Goal: Task Accomplishment & Management: Complete application form

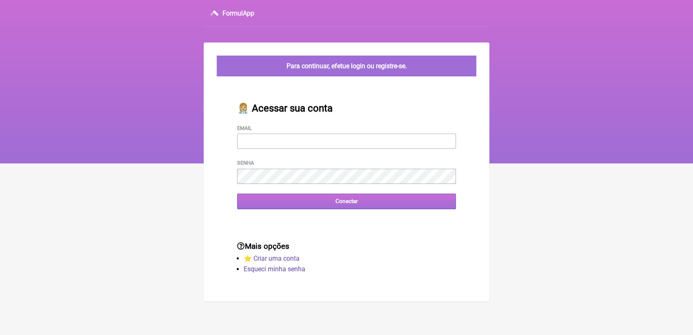
type input "[EMAIL_ADDRESS][DOMAIN_NAME]"
click at [319, 205] on input "Conectar" at bounding box center [346, 200] width 219 height 15
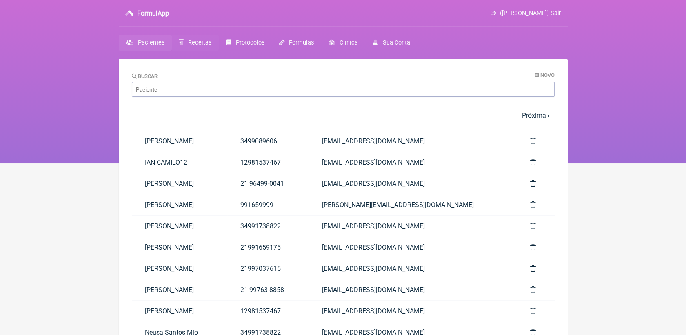
click at [199, 41] on span "Receitas" at bounding box center [199, 42] width 23 height 7
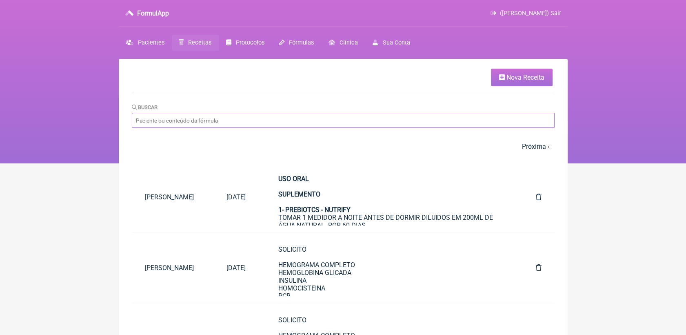
click at [202, 115] on input "Buscar" at bounding box center [343, 120] width 423 height 15
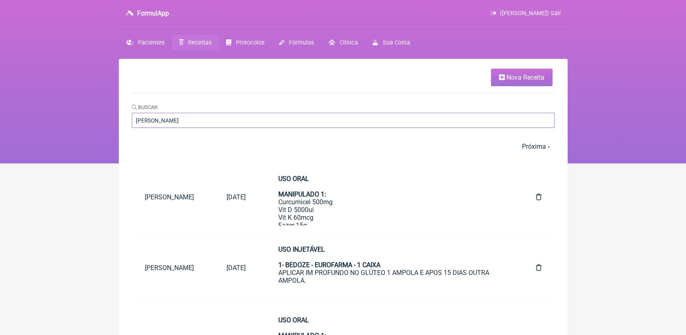
type input "maria helena"
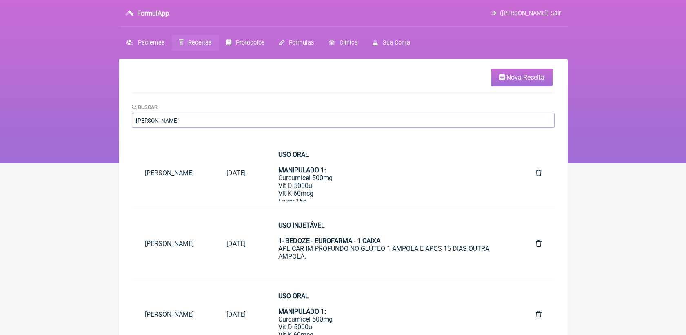
click at [501, 82] on link "Nova Receita" at bounding box center [522, 78] width 62 height 18
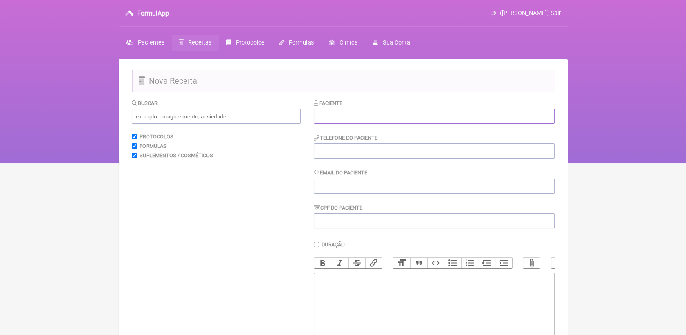
click at [396, 118] on input "text" at bounding box center [434, 116] width 241 height 15
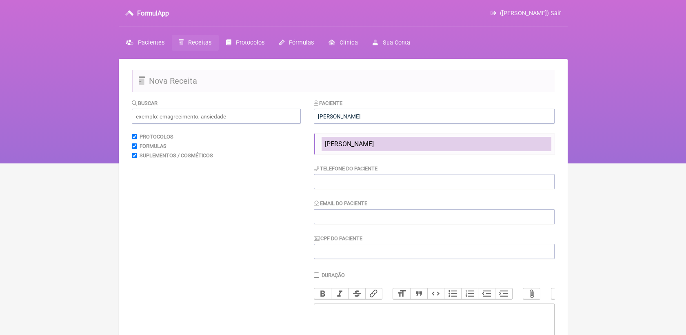
click at [374, 148] on span "Maria Helena Costa de Lima Moreira" at bounding box center [349, 144] width 49 height 8
type input "Maria Helena Costa de Lima Moreira"
type input "21979691008"
type input "mha@gmail.com"
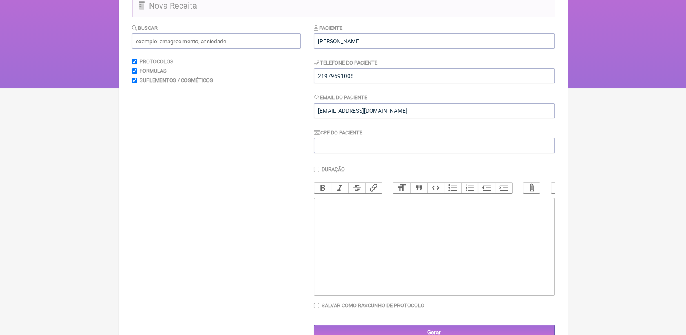
scroll to position [80, 0]
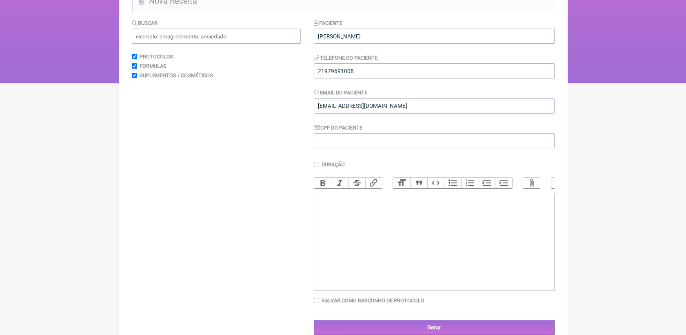
click at [438, 220] on trix-editor at bounding box center [434, 242] width 241 height 98
click at [220, 38] on input "text" at bounding box center [216, 36] width 169 height 15
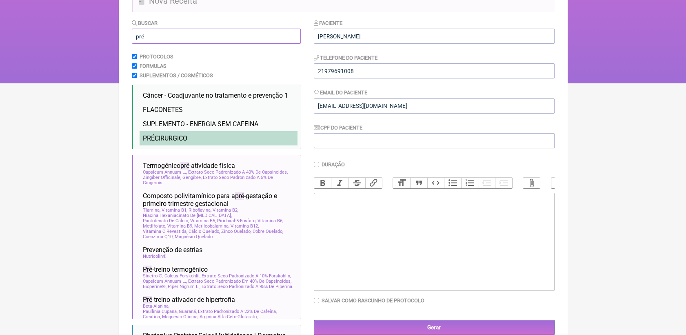
type input "pré"
click at [199, 138] on li "PRÉ CIRURGICO injetavel" at bounding box center [219, 138] width 158 height 14
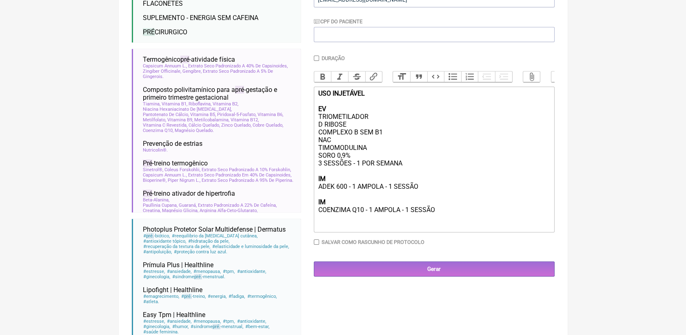
scroll to position [187, 0]
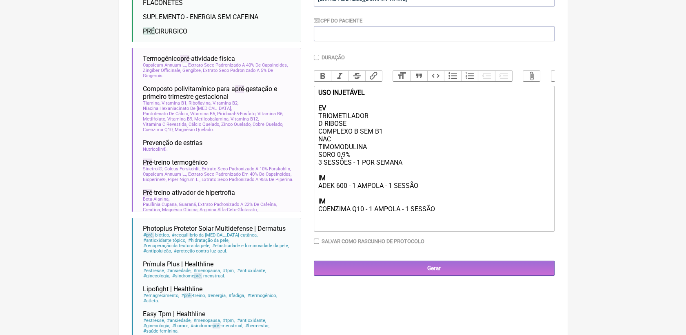
click at [346, 107] on div "USO INJETÁVEL EV TRIOMETILADOR D RIBOSE COMPLEXO B SEM B1 NAC TIMOMODULINA SORO…" at bounding box center [434, 159] width 232 height 140
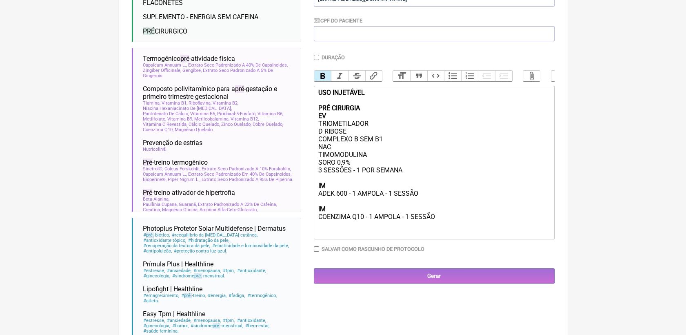
type trix-editor "<div><strong>USO INJETÁVEL<br><br>PRÉ CIRURGIA<br>EV</strong><br>TRIOMETILADOR<…"
click at [451, 283] on input "Gerar" at bounding box center [434, 275] width 241 height 15
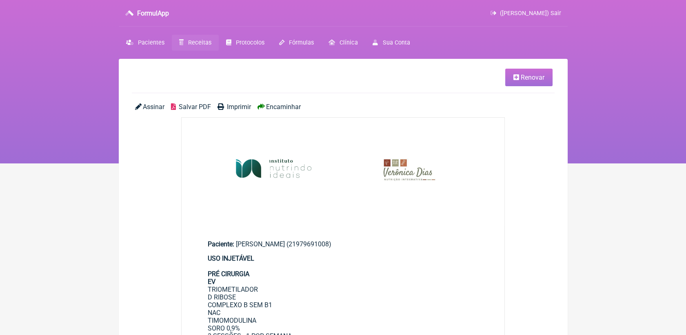
click at [199, 109] on span "Salvar PDF" at bounding box center [195, 107] width 32 height 8
click at [507, 76] on link "Renovar" at bounding box center [528, 78] width 47 height 18
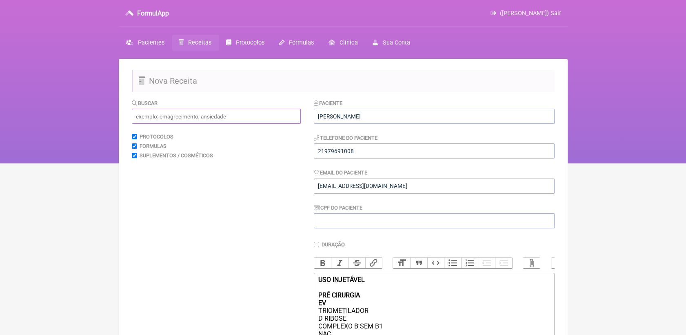
click at [216, 116] on input "text" at bounding box center [216, 116] width 169 height 15
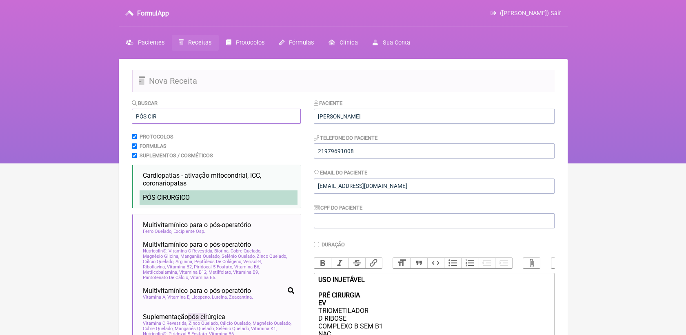
type input "PÓS CIR"
click at [164, 195] on span "PÓS CIR" at bounding box center [155, 197] width 24 height 8
click at [167, 194] on li "PÓS CIR URGICO injetavel" at bounding box center [219, 197] width 158 height 14
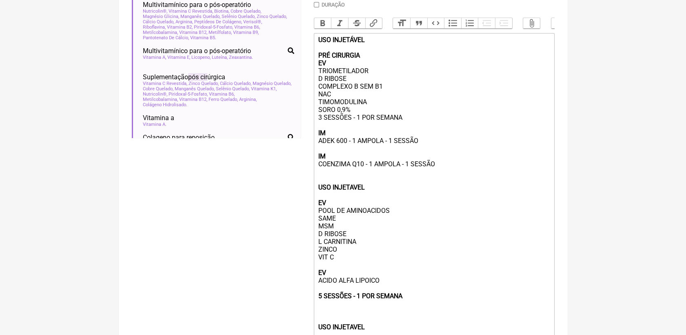
scroll to position [242, 0]
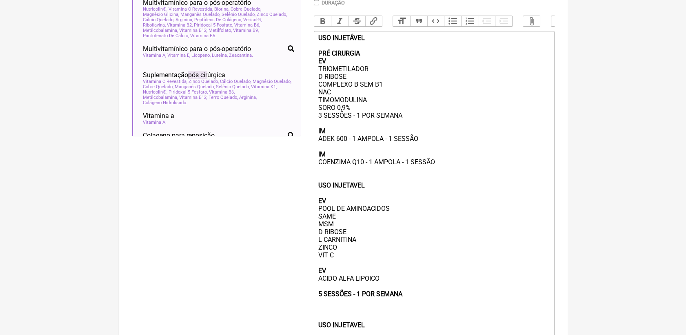
drag, startPoint x: 437, startPoint y: 173, endPoint x: 314, endPoint y: 64, distance: 164.5
click at [314, 64] on trix-editor "USO INJETÁVEL PRÉ CIRURGIA EV TRIOMETILADOR D RIBOSE COMPLEXO B SEM B1 NAC TIMO…" at bounding box center [434, 247] width 241 height 433
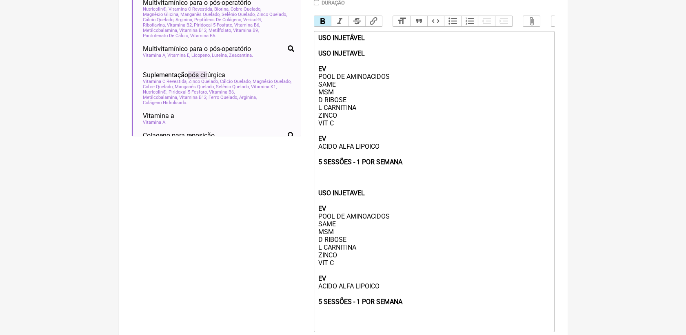
click at [314, 64] on trix-editor "USO INJETÁVEL USO INJETAVEL EV POOL DE AMINOACIDOS SAME MSM D RIBOSE L CARNITIN…" at bounding box center [434, 181] width 241 height 301
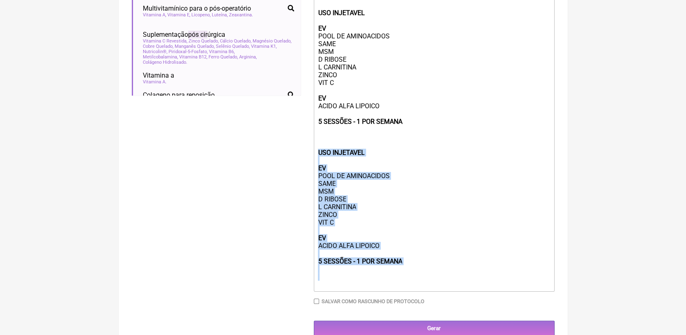
scroll to position [314, 0]
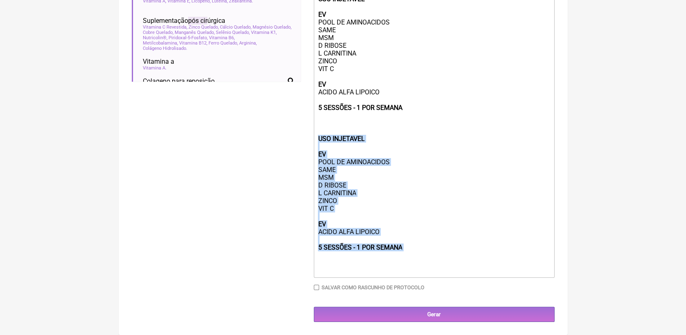
drag, startPoint x: 317, startPoint y: 206, endPoint x: 413, endPoint y: 251, distance: 106.5
click at [413, 251] on trix-editor "USO INJETÁVEL USO INJETAVEL EV POOL DE AMINOACIDOS SAME MSM D RIBOSE L CARNITIN…" at bounding box center [434, 127] width 241 height 301
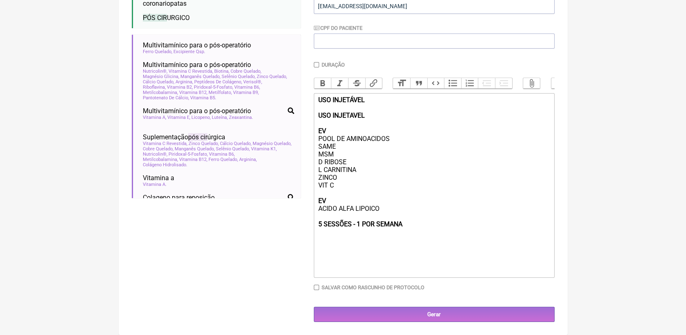
scroll to position [194, 0]
click at [335, 116] on div "USO INJETÁVEL USO INJETAVEL EV POOL DE AMINOACIDOS SAME MSM D RIBOSE L CARNITIN…" at bounding box center [434, 173] width 232 height 155
type trix-editor "<div><strong>USO INJETÁVEL<br><br>USO INJETAVEL<br>PÓS CIRURGIA&nbsp;<br>EV</st…"
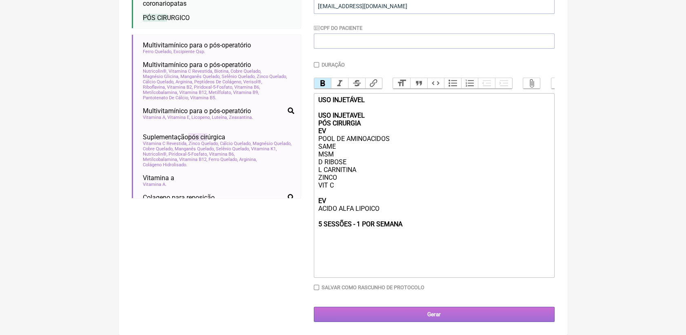
click at [418, 309] on input "Gerar" at bounding box center [434, 314] width 241 height 15
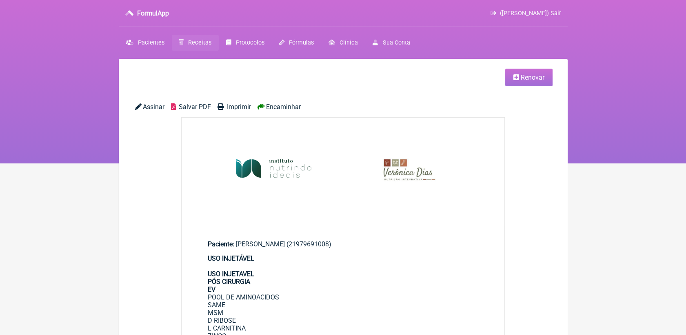
click at [207, 107] on span "Salvar PDF" at bounding box center [195, 107] width 32 height 8
click at [379, 93] on ul "Renovar" at bounding box center [343, 81] width 423 height 24
click at [540, 77] on span "Renovar" at bounding box center [533, 77] width 24 height 8
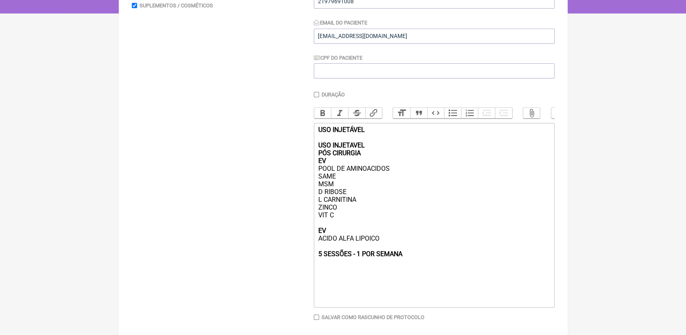
scroll to position [150, 0]
drag, startPoint x: 404, startPoint y: 268, endPoint x: 333, endPoint y: 132, distance: 153.6
click at [333, 132] on trix-editor "USO INJETÁVEL USO INJETAVEL PÓS CIRURGIA EV POOL DE AMINOACIDOS SAME MSM D RIBO…" at bounding box center [434, 214] width 241 height 185
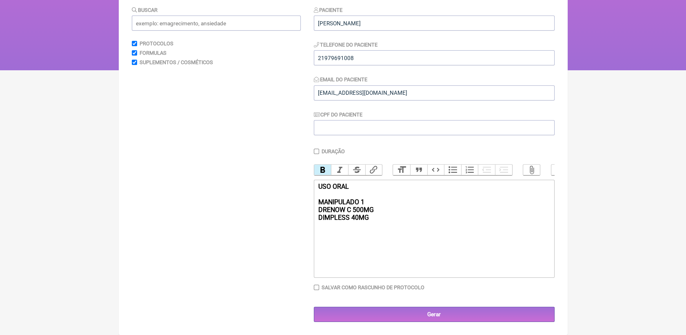
drag, startPoint x: 315, startPoint y: 213, endPoint x: 372, endPoint y: 220, distance: 57.2
click at [372, 220] on trix-editor "USO ORAL MANIPULADO 1 DRENOW C 500MG DIMPLESS 40MG" at bounding box center [434, 229] width 241 height 98
click at [321, 165] on button "Bold" at bounding box center [322, 170] width 17 height 11
click at [381, 203] on div "USO ORAL MANIPULADO 1 DRENOW C 500MG DIMPLESS 40MG" at bounding box center [434, 213] width 232 height 62
click at [380, 216] on div "USO ORAL MANIPULADO 1 DRENOW C 500MG DIMPLESS 40MG" at bounding box center [434, 213] width 232 height 62
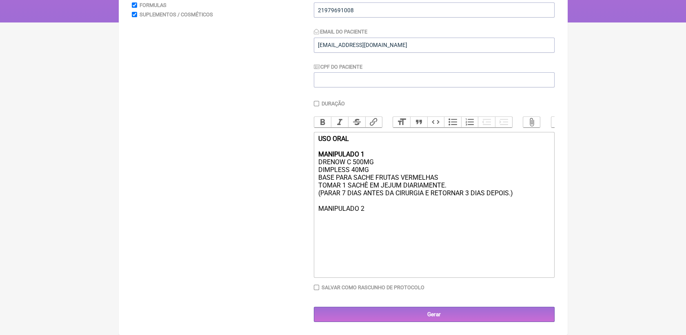
scroll to position [150, 0]
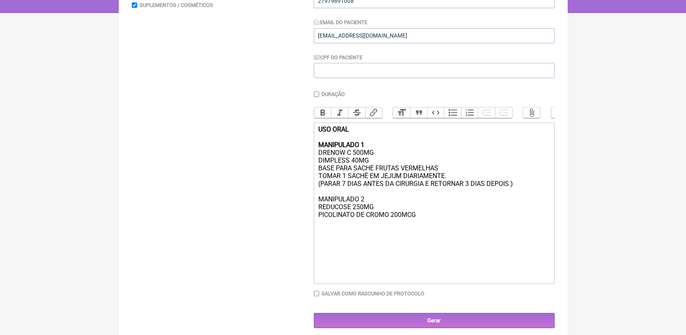
click at [393, 225] on div "USO ORAL MANIPULADO 1 DRENOW C 500MG DIMPLESS 40MG BASE PARA SACHE FRUTAS VERME…" at bounding box center [434, 191] width 232 height 132
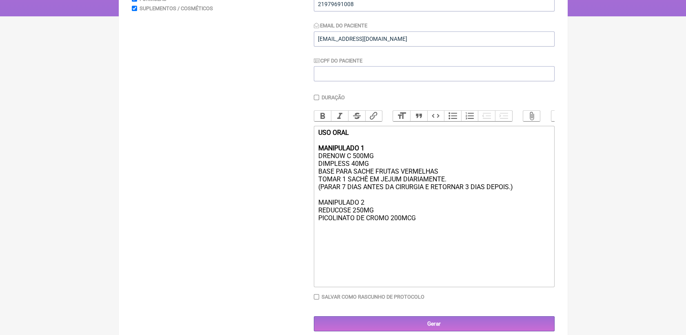
click at [418, 233] on div "USO ORAL MANIPULADO 1 DRENOW C 500MG DIMPLESS 40MG BASE PARA SACHE FRUTAS VERME…" at bounding box center [434, 195] width 232 height 132
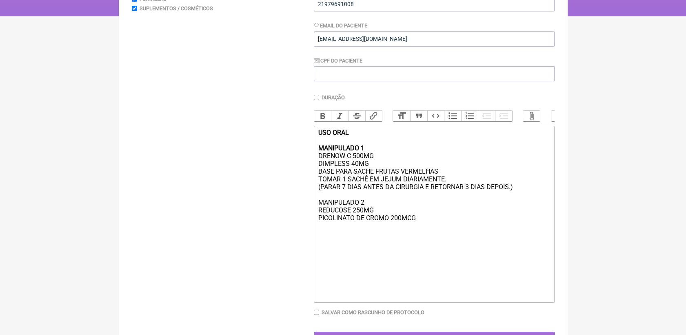
type trix-editor "<div><strong>USO ORAL<br><br>MANIPULADO 1<br></strong>DRENOW C 500MG<br>DIMPLES…"
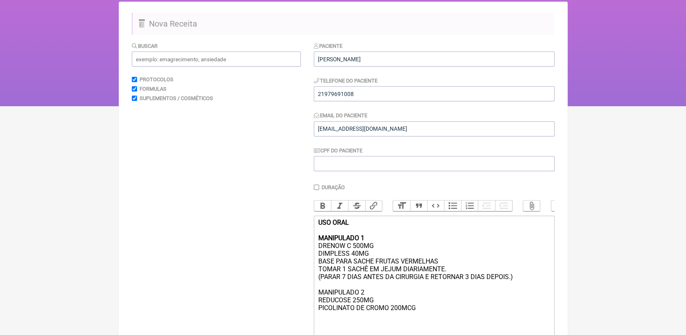
scroll to position [46, 0]
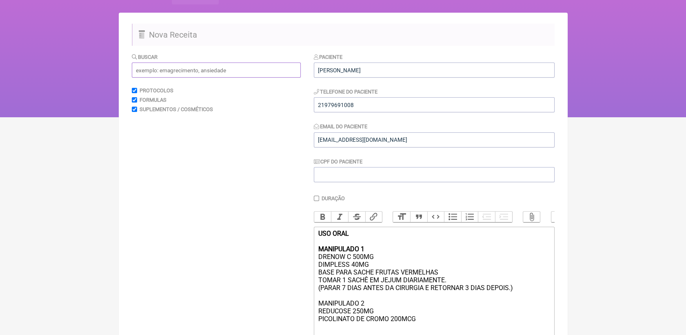
click at [244, 67] on input "text" at bounding box center [216, 69] width 169 height 15
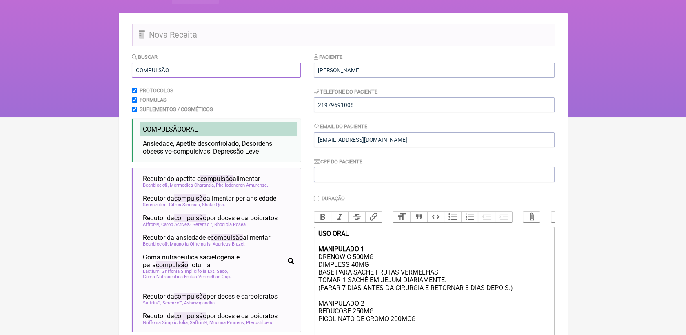
type input "COMPULSÃO"
click at [198, 132] on span "COMPULSÃO ORAL" at bounding box center [170, 129] width 55 height 8
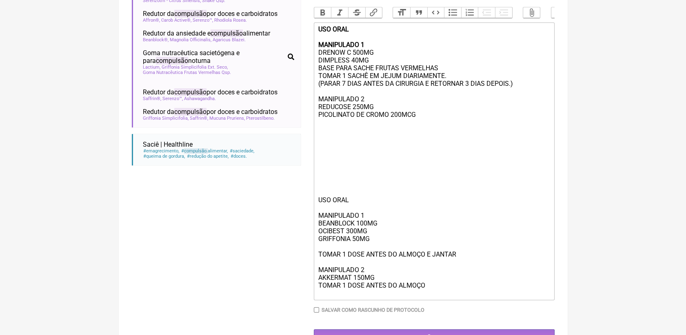
scroll to position [255, 0]
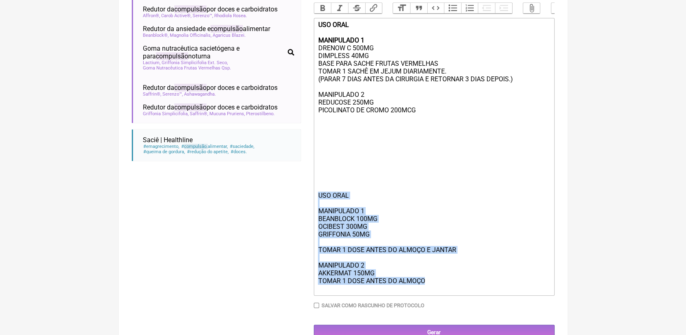
drag, startPoint x: 426, startPoint y: 298, endPoint x: 315, endPoint y: 206, distance: 144.1
click at [315, 206] on trix-editor "USO ORAL MANIPULADO 1 DRENOW C 500MG DIMPLESS 40MG BASE PARA SACHE FRUTAS VERME…" at bounding box center [434, 157] width 241 height 278
click at [380, 216] on div "USO ORAL MANIPULADO 1 BEANBLOCK 100MG OCIBEST 300MG GRIFFONIA 50MG TOMAR 1 DOSE…" at bounding box center [434, 241] width 232 height 101
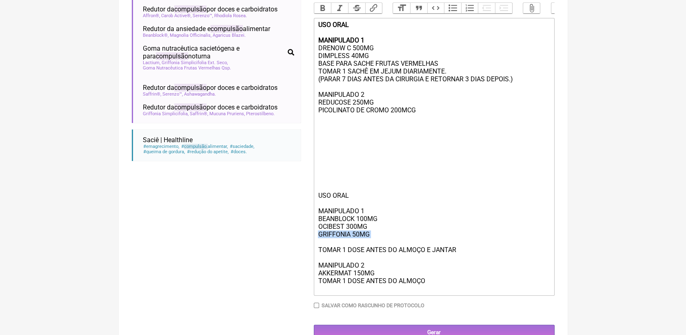
drag, startPoint x: 318, startPoint y: 247, endPoint x: 372, endPoint y: 256, distance: 54.9
click at [372, 256] on div "USO ORAL MANIPULADO 1 BEANBLOCK 100MG OCIBEST 300MG GRIFFONIA 50MG TOMAR 1 DOSE…" at bounding box center [434, 241] width 232 height 101
copy div "GRIFFONIA 50MG"
click at [338, 134] on div "USO ORAL MANIPULADO 1 DRENOW C 500MG DIMPLESS 40MG BASE PARA SACHE FRUTAS VERME…" at bounding box center [434, 94] width 232 height 147
paste trix-editor "GRIFFONIA 50MG<br>"
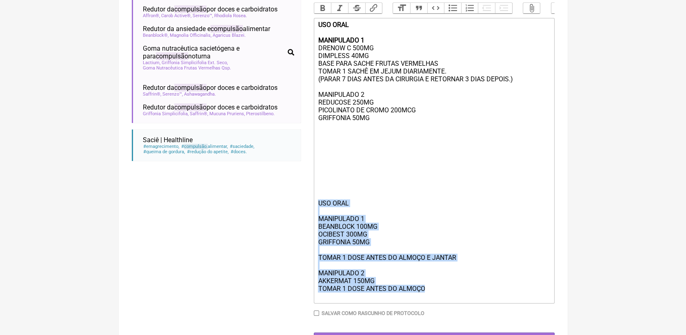
drag, startPoint x: 318, startPoint y: 216, endPoint x: 425, endPoint y: 309, distance: 142.1
click at [425, 300] on div "USO ORAL MANIPULADO 1 BEANBLOCK 100MG OCIBEST 300MG GRIFFONIA 50MG TOMAR 1 DOSE…" at bounding box center [434, 249] width 232 height 101
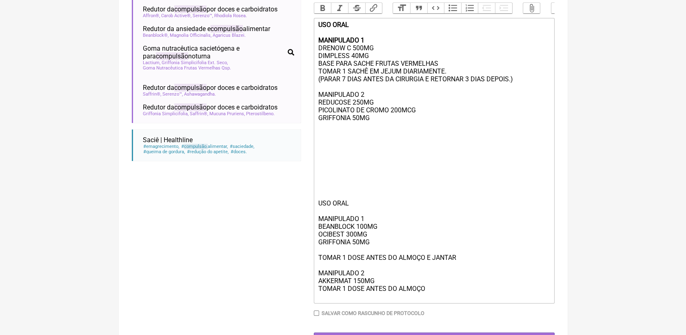
scroll to position [210, 0]
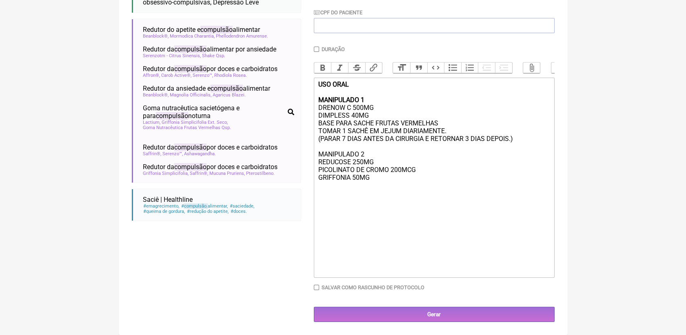
click at [378, 174] on div "USO ORAL MANIPULADO 1 DRENOW C 500MG DIMPLESS 40MG BASE PARA SACHE FRUTAS VERME…" at bounding box center [434, 157] width 232 height 155
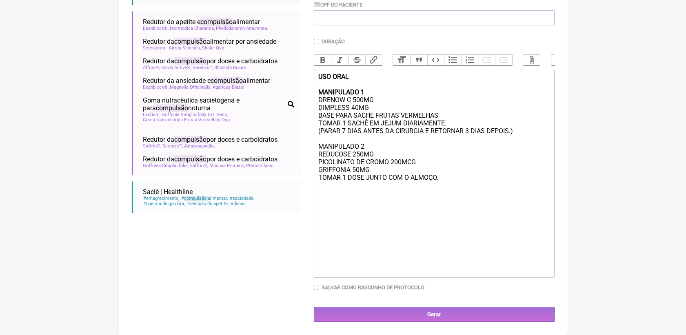
scroll to position [226, 0]
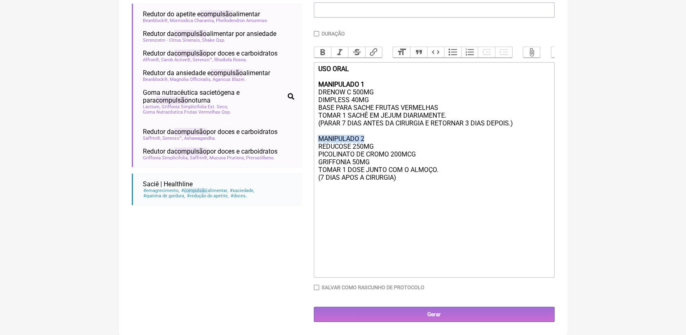
drag, startPoint x: 316, startPoint y: 136, endPoint x: 368, endPoint y: 136, distance: 51.8
click at [368, 136] on trix-editor "USO ORAL MANIPULADO 1 DRENOW C 500MG DIMPLESS 40MG BASE PARA SACHE FRUTAS VERME…" at bounding box center [434, 170] width 241 height 216
click at [325, 47] on button "Bold" at bounding box center [322, 52] width 17 height 11
click at [422, 220] on div "USO ORAL MANIPULADO 1 DRENOW C 500MG DIMPLESS 40MG BASE PARA SACHE FRUTAS VERME…" at bounding box center [434, 150] width 232 height 171
click at [383, 193] on div "USO ORAL MANIPULADO 1 DRENOW C 500MG DIMPLESS 40MG BASE PARA SACHE FRUTAS VERME…" at bounding box center [434, 150] width 232 height 171
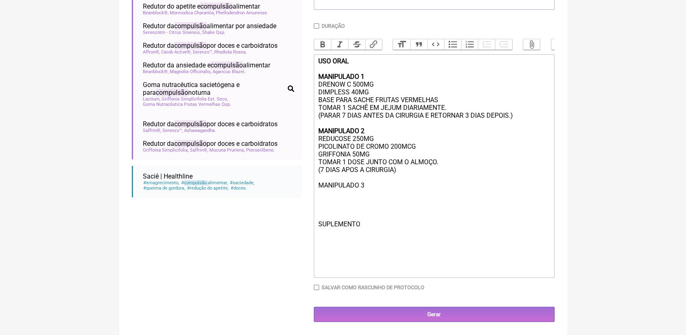
scroll to position [234, 0]
click at [363, 227] on div "USO ORAL MANIPULADO 1 DRENOW C 500MG DIMPLESS 40MG BASE PARA SACHE FRUTAS VERME…" at bounding box center [434, 146] width 232 height 178
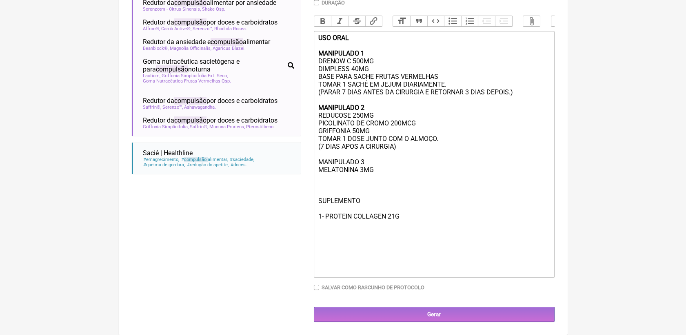
scroll to position [255, 0]
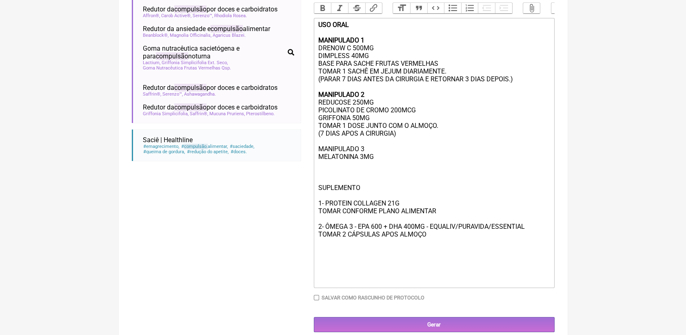
click at [334, 180] on div "USO ORAL MANIPULADO 1 DRENOW C 500MG DIMPLESS 40MG BASE PARA SACHE FRUTAS VERME…" at bounding box center [434, 133] width 232 height 225
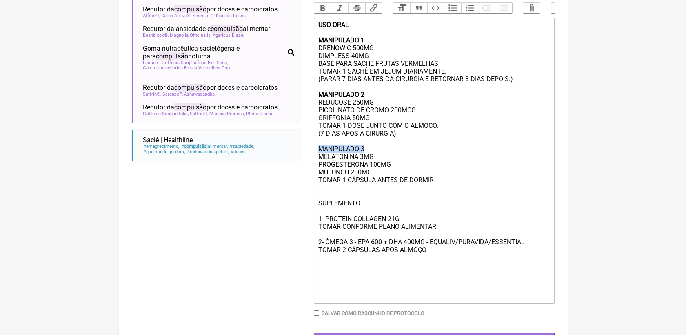
drag, startPoint x: 318, startPoint y: 161, endPoint x: 372, endPoint y: 164, distance: 54.0
click at [372, 164] on div "USO ORAL MANIPULADO 1 DRENOW C 500MG DIMPLESS 40MG BASE PARA SACHE FRUTAS VERME…" at bounding box center [434, 141] width 232 height 240
click at [329, 8] on button "Bold" at bounding box center [322, 8] width 17 height 11
drag, startPoint x: 319, startPoint y: 218, endPoint x: 346, endPoint y: 171, distance: 54.1
click at [367, 222] on div "USO ORAL MANIPULADO 1 DRENOW C 500MG DIMPLESS 40MG BASE PARA SACHE FRUTAS VERME…" at bounding box center [434, 141] width 232 height 240
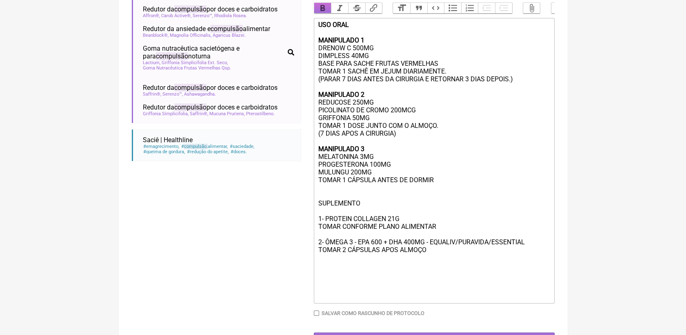
click at [322, 11] on button "Bold" at bounding box center [322, 8] width 17 height 11
drag, startPoint x: 317, startPoint y: 233, endPoint x: 403, endPoint y: 233, distance: 86.5
click at [403, 233] on trix-editor "USO ORAL MANIPULADO 1 DRENOW C 500MG DIMPLESS 40MG BASE PARA SACHE FRUTAS VERME…" at bounding box center [434, 160] width 241 height 285
click at [321, 9] on button "Bold" at bounding box center [322, 8] width 17 height 11
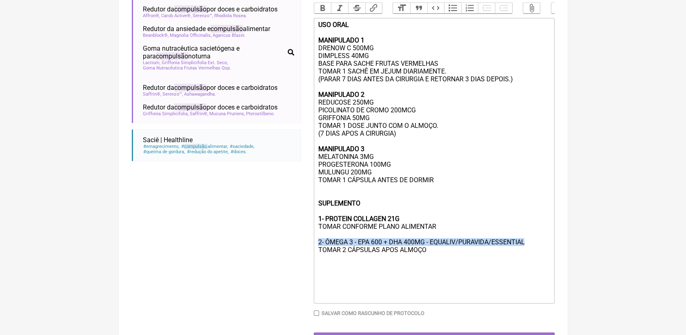
drag, startPoint x: 317, startPoint y: 257, endPoint x: 532, endPoint y: 257, distance: 215.1
click at [532, 257] on trix-editor "USO ORAL MANIPULADO 1 DRENOW C 500MG DIMPLESS 40MG BASE PARA SACHE FRUTAS VERME…" at bounding box center [434, 160] width 241 height 285
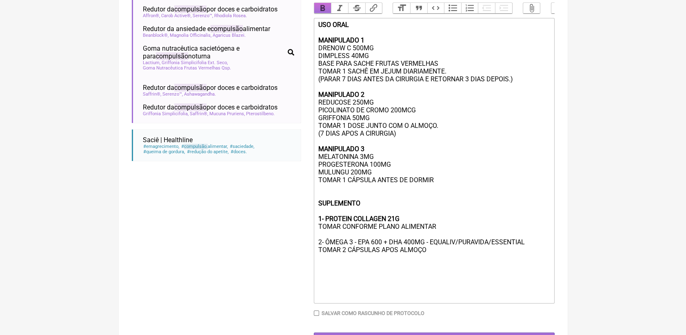
click at [324, 13] on button "Bold" at bounding box center [322, 8] width 17 height 11
click at [458, 261] on div "USO ORAL MANIPULADO 1 DRENOW C 500MG DIMPLESS 40MG BASE PARA SACHE FRUTAS VERME…" at bounding box center [434, 141] width 232 height 240
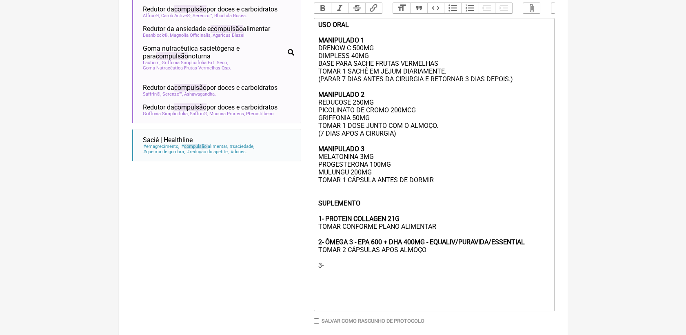
click at [450, 266] on div "USO ORAL MANIPULADO 1 DRENOW C 500MG DIMPLESS 40MG BASE PARA SACHE FRUTAS VERME…" at bounding box center [434, 145] width 232 height 248
click at [363, 269] on div "USO ORAL MANIPULADO 1 DRENOW C 500MG DIMPLESS 40MG BASE PARA SACHE FRUTAS VERME…" at bounding box center [434, 145] width 232 height 248
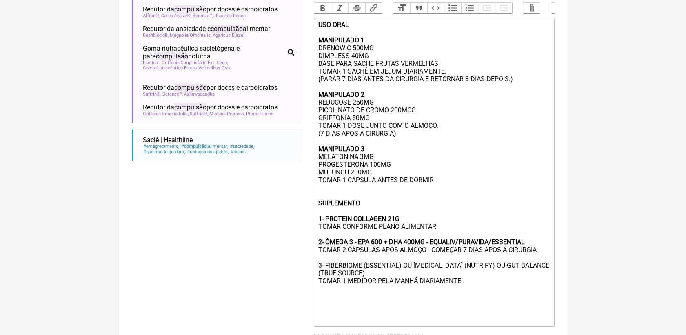
type trix-editor "<div><strong>USO ORAL<br><br>MANIPULADO 1<br></strong>DRENOW C 500MG<br>DIMPLES…"
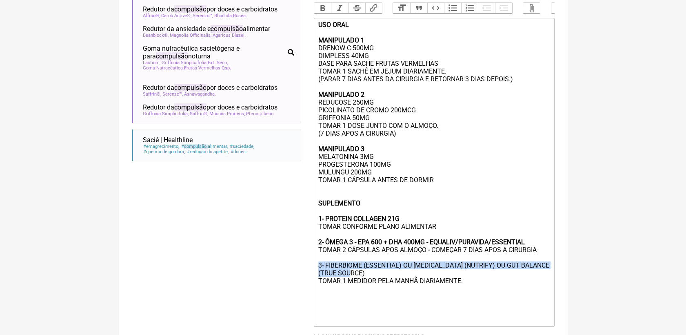
drag, startPoint x: 317, startPoint y: 284, endPoint x: 405, endPoint y: 291, distance: 88.4
click at [405, 291] on trix-editor "USO ORAL MANIPULADO 1 DRENOW C 500MG DIMPLESS 40MG BASE PARA SACHE FRUTAS VERME…" at bounding box center [434, 172] width 241 height 309
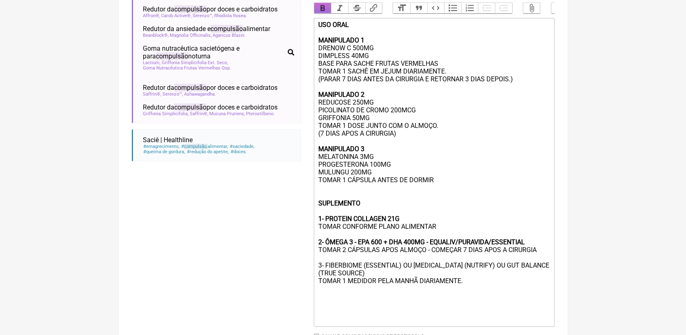
click at [324, 13] on button "Bold" at bounding box center [322, 8] width 17 height 11
click at [496, 308] on div at bounding box center [434, 296] width 232 height 23
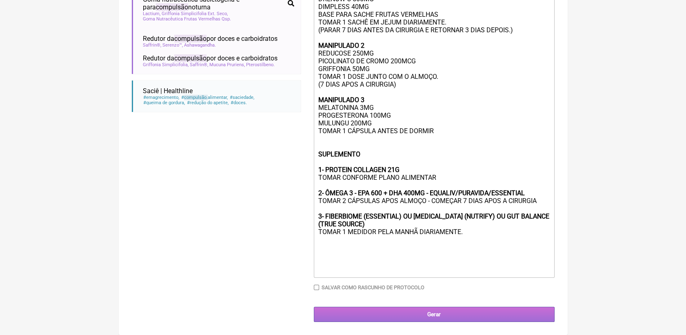
click at [502, 317] on input "Gerar" at bounding box center [434, 314] width 241 height 15
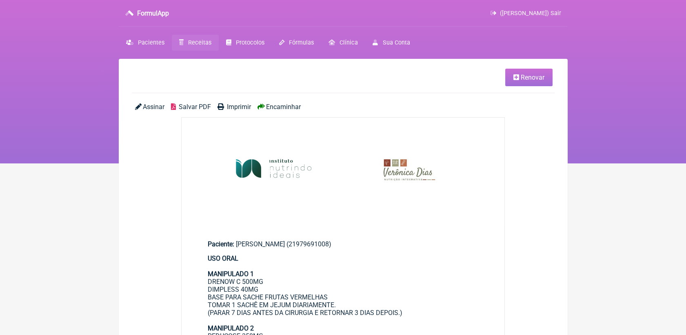
click at [196, 106] on span "Salvar PDF" at bounding box center [195, 107] width 32 height 8
